Goal: Navigation & Orientation: Find specific page/section

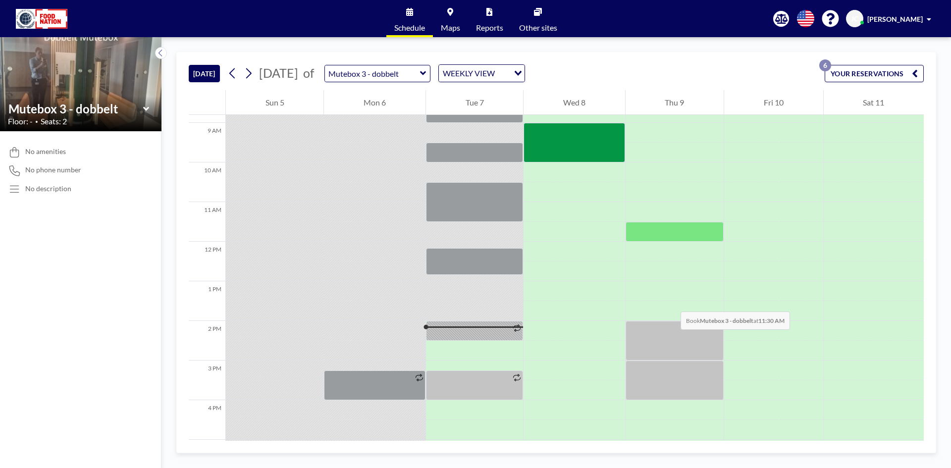
scroll to position [377, 0]
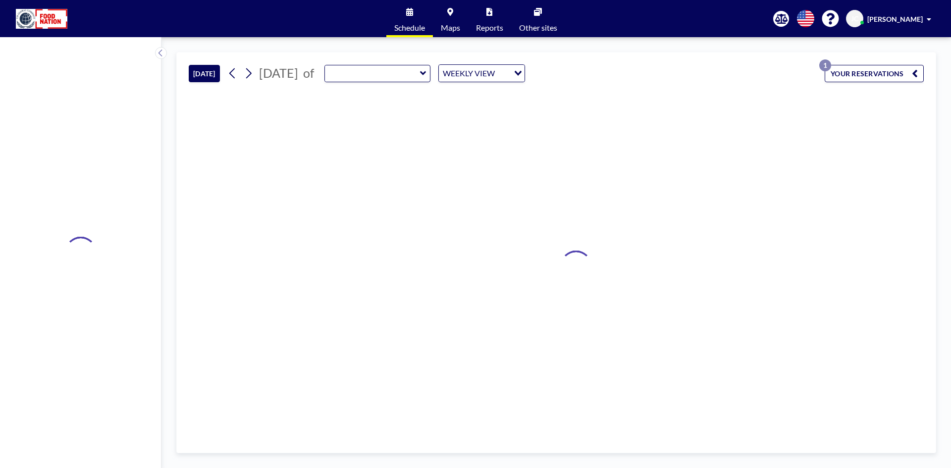
type input "Mutebox 3 - dobbelt"
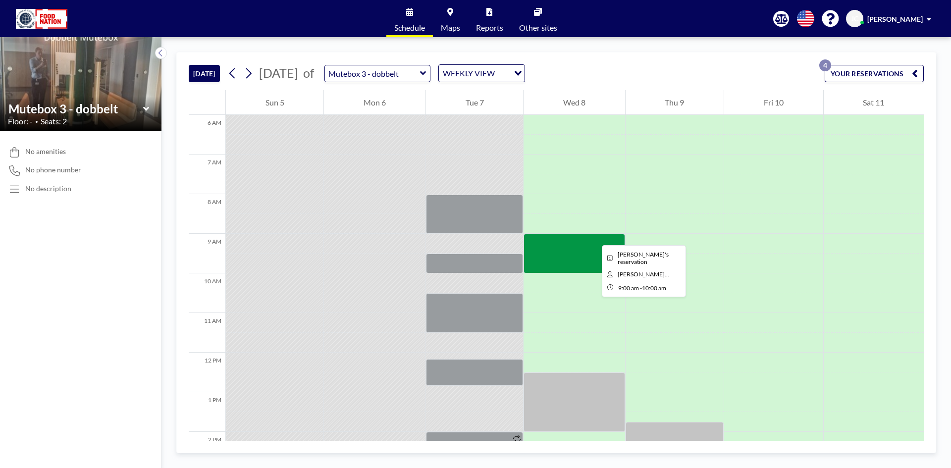
scroll to position [347, 0]
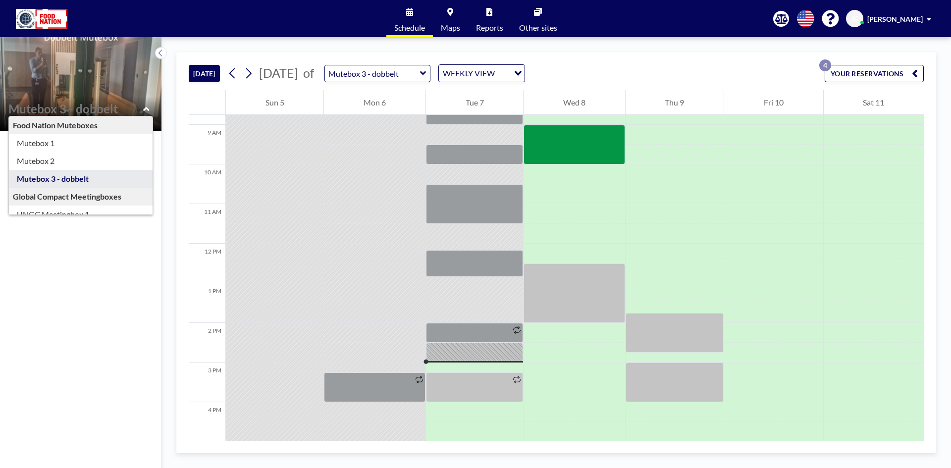
click at [114, 107] on input "text" at bounding box center [75, 109] width 135 height 14
type input "Mutebox 2"
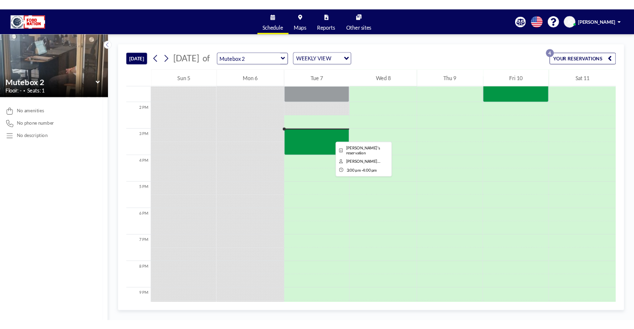
scroll to position [531, 0]
